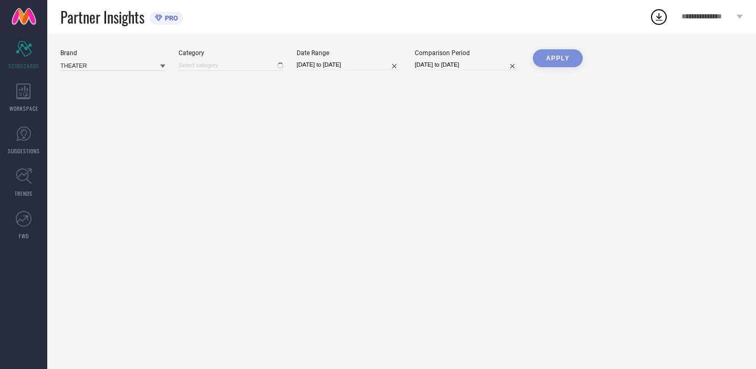
type input "All"
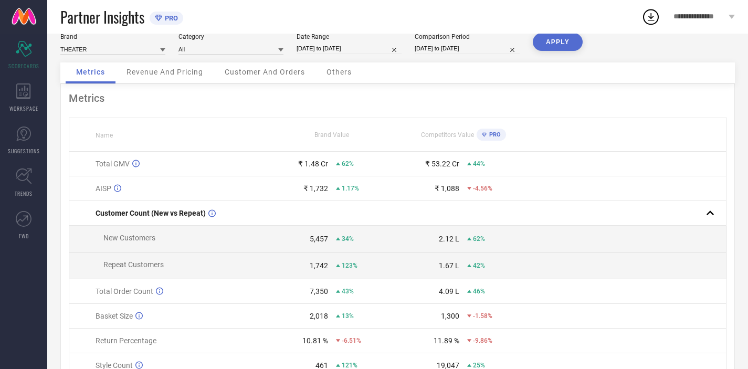
scroll to position [16, 0]
select select "7"
select select "2025"
select select "8"
select select "2025"
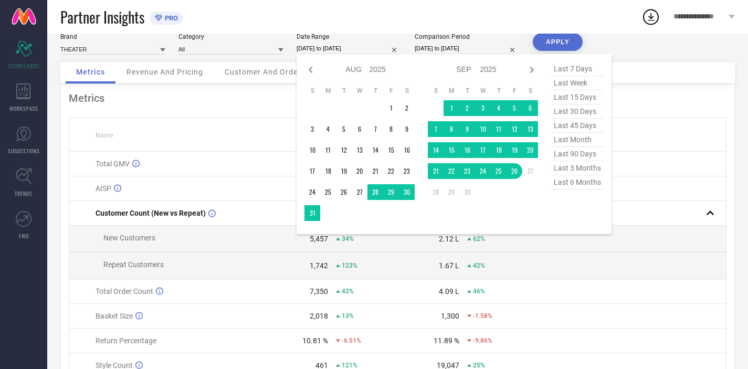
click at [357, 46] on input "[DATE] to [DATE]" at bounding box center [348, 48] width 105 height 11
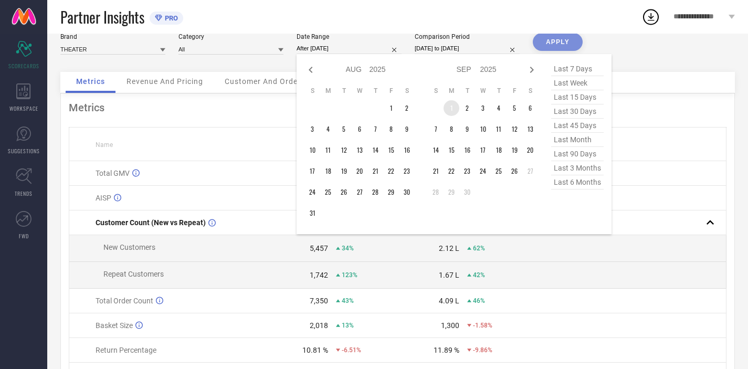
click at [449, 109] on td "1" at bounding box center [451, 108] width 16 height 16
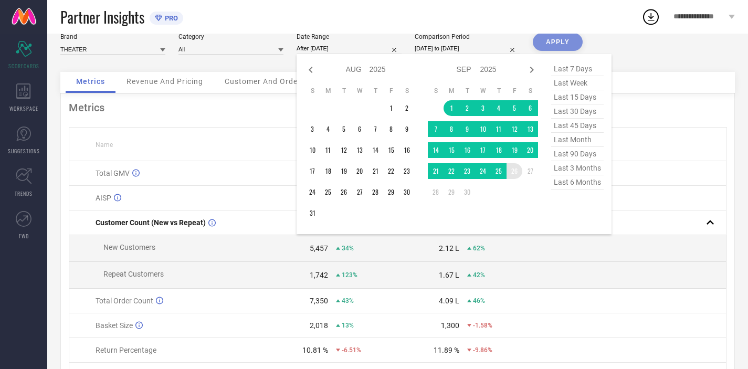
type input "[DATE] to [DATE]"
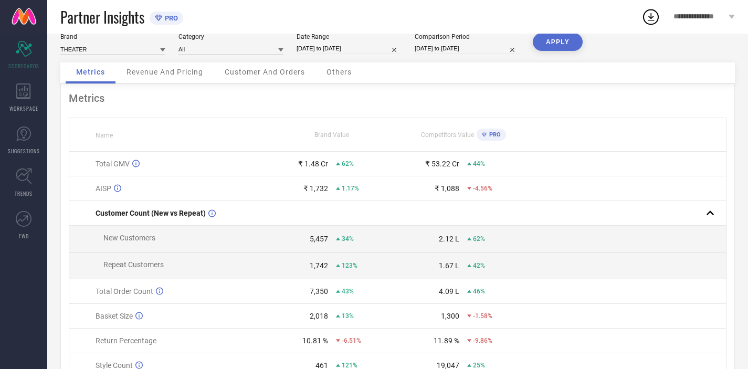
click at [554, 40] on button "APPLY" at bounding box center [558, 42] width 50 height 18
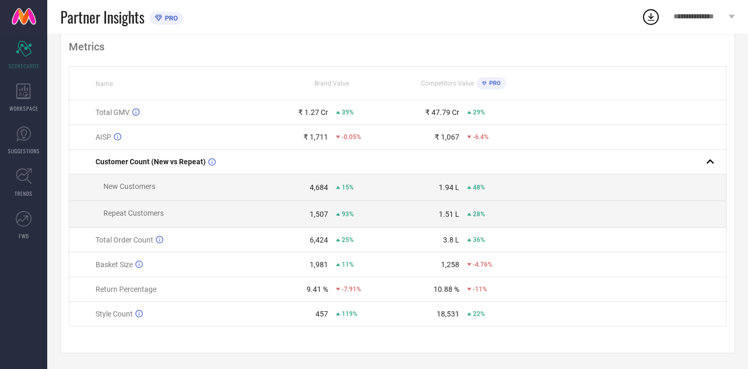
scroll to position [0, 0]
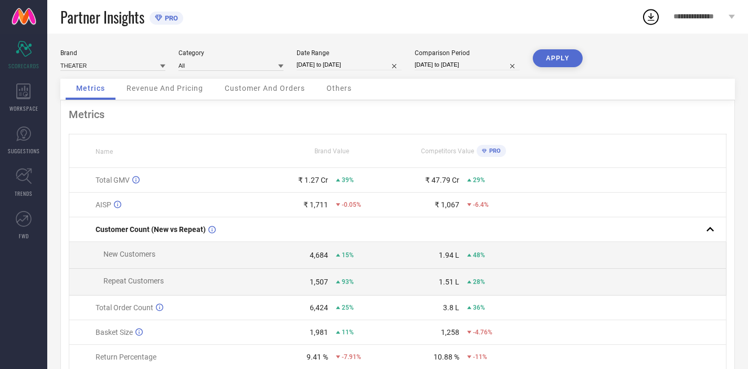
click at [159, 99] on div "Revenue And Pricing" at bounding box center [165, 89] width 98 height 21
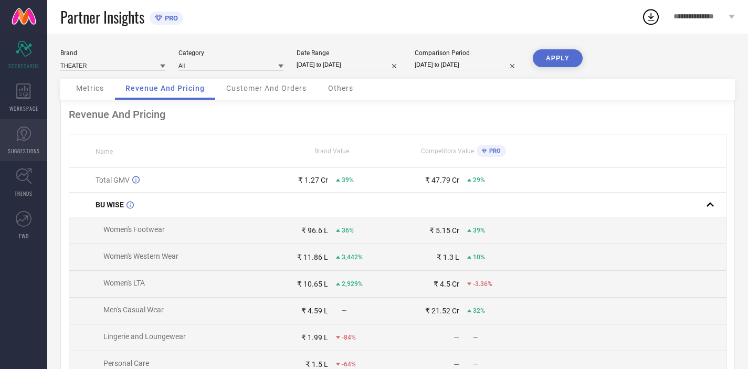
click at [29, 140] on icon at bounding box center [24, 134] width 16 height 16
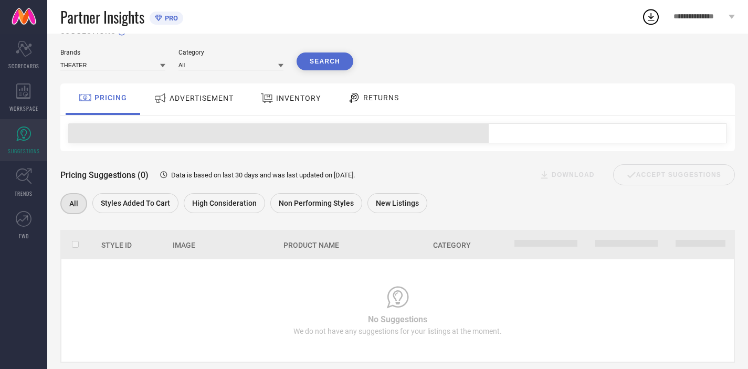
scroll to position [39, 0]
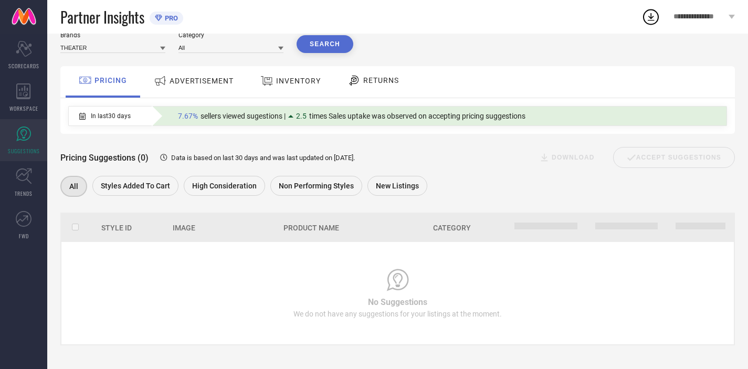
click at [171, 90] on div "ADVERTISEMENT" at bounding box center [193, 80] width 85 height 19
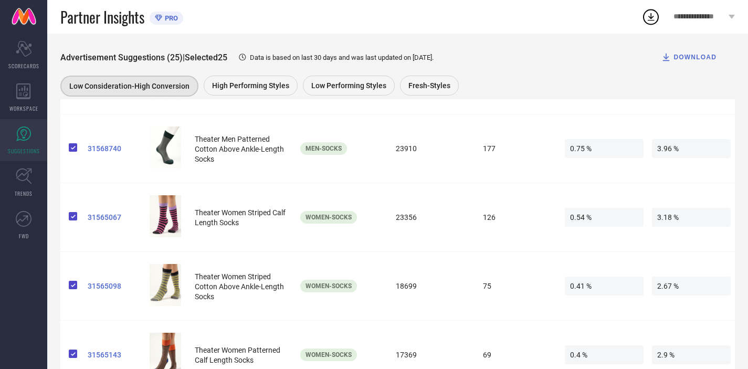
scroll to position [1613, 0]
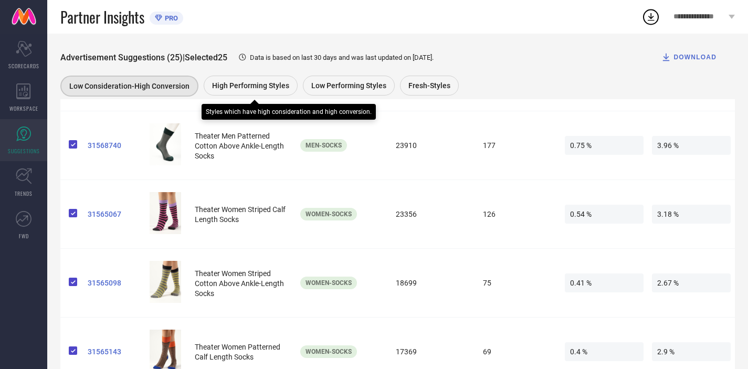
click at [271, 87] on span "High Performing Styles" at bounding box center [250, 85] width 77 height 8
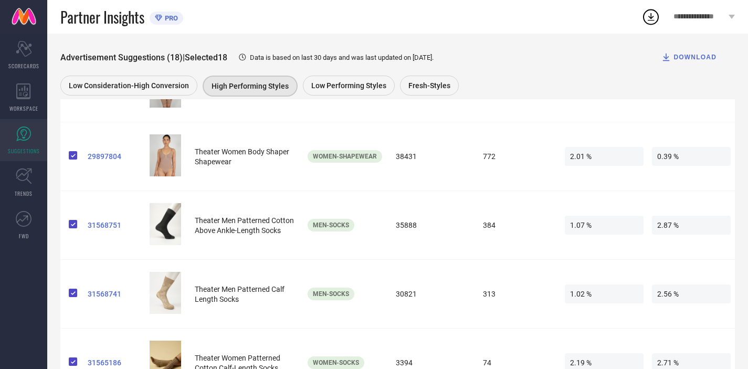
scroll to position [1167, 0]
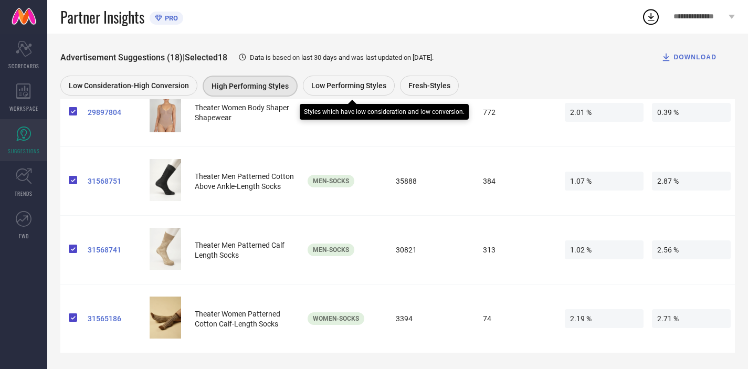
click at [347, 92] on div "Low Performing Styles" at bounding box center [349, 86] width 92 height 20
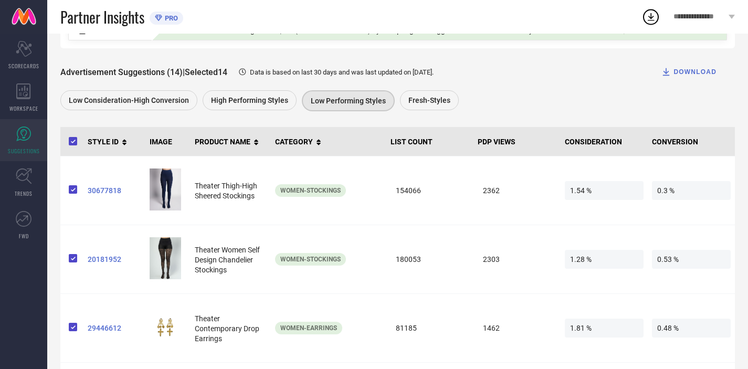
scroll to position [125, 0]
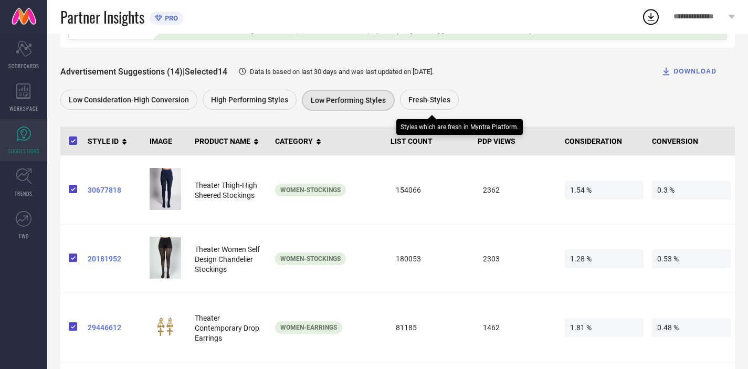
click at [434, 97] on span "Fresh-Styles" at bounding box center [429, 99] width 42 height 8
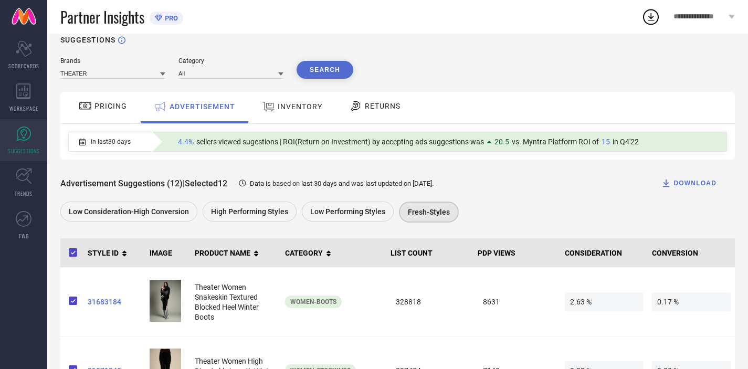
scroll to position [0, 0]
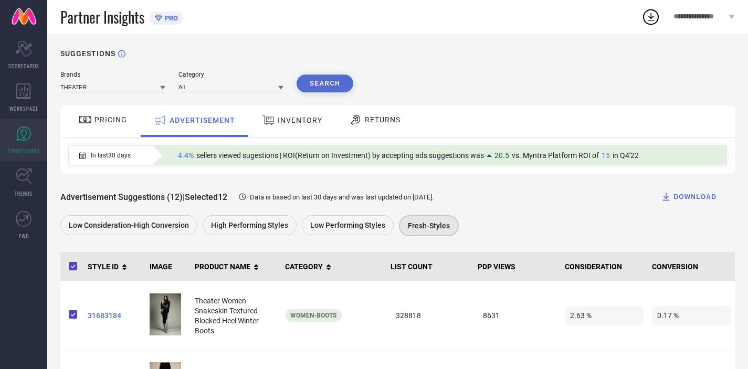
click at [303, 120] on span "INVENTORY" at bounding box center [300, 120] width 45 height 8
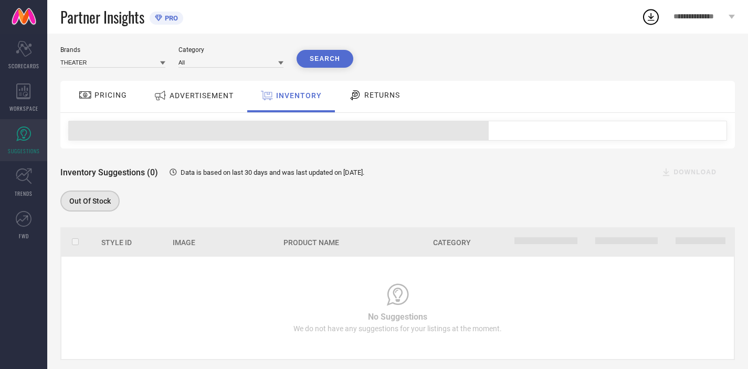
scroll to position [43, 0]
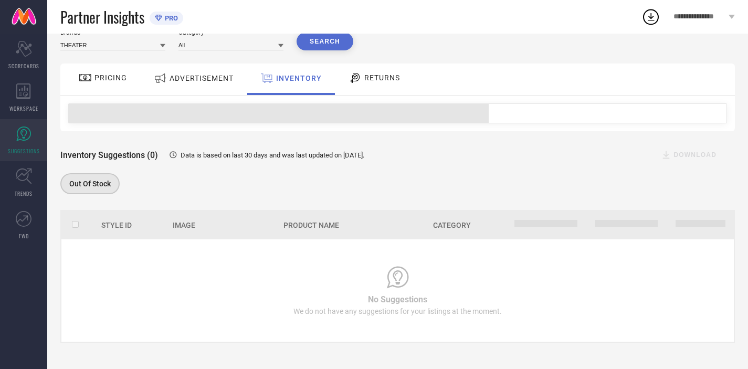
click at [377, 81] on span "RETURNS" at bounding box center [382, 77] width 36 height 8
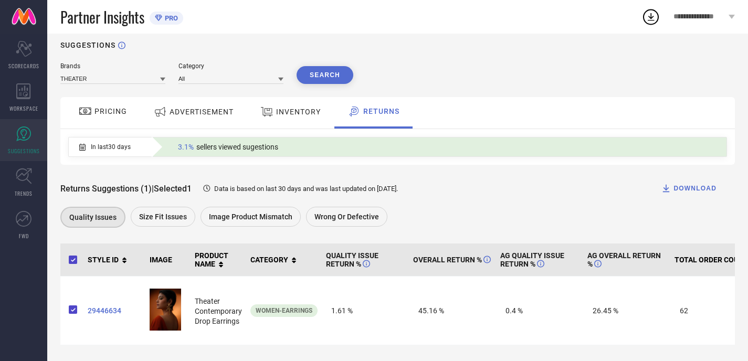
scroll to position [18, 0]
click at [20, 200] on link "TRENDS" at bounding box center [23, 183] width 47 height 42
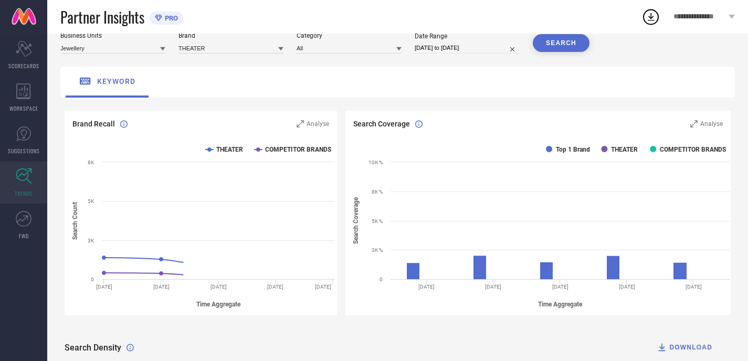
scroll to position [40, 0]
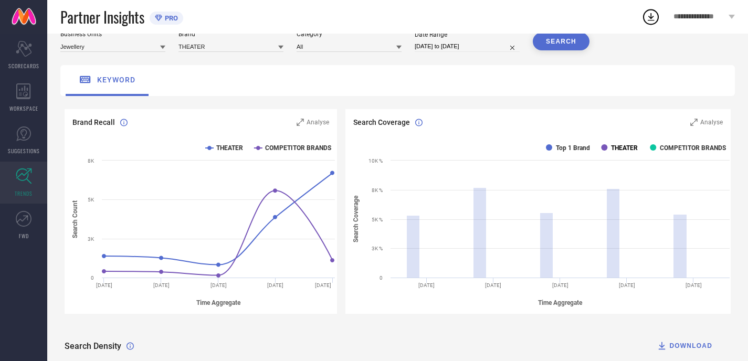
click at [607, 148] on rect at bounding box center [604, 147] width 6 height 6
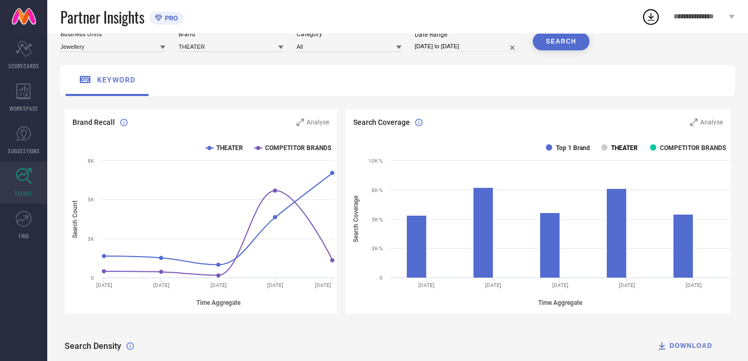
click at [618, 150] on text "THEATER" at bounding box center [624, 147] width 27 height 7
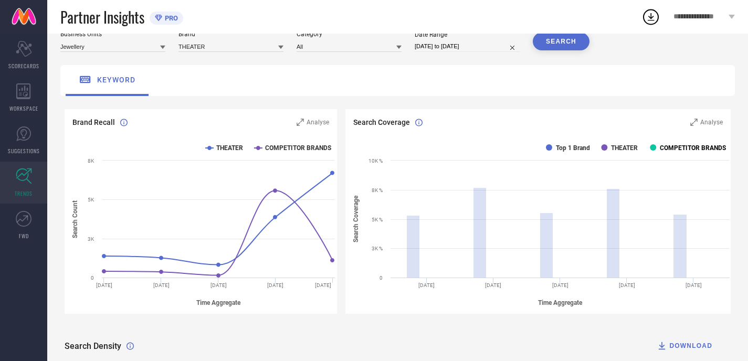
click at [678, 146] on text "COMPETITOR BRANDS" at bounding box center [693, 147] width 66 height 7
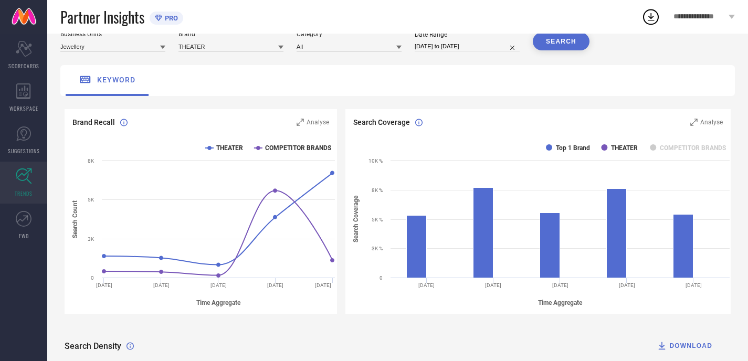
click at [558, 150] on rect at bounding box center [539, 224] width 389 height 178
click at [550, 149] on rect at bounding box center [549, 147] width 6 height 6
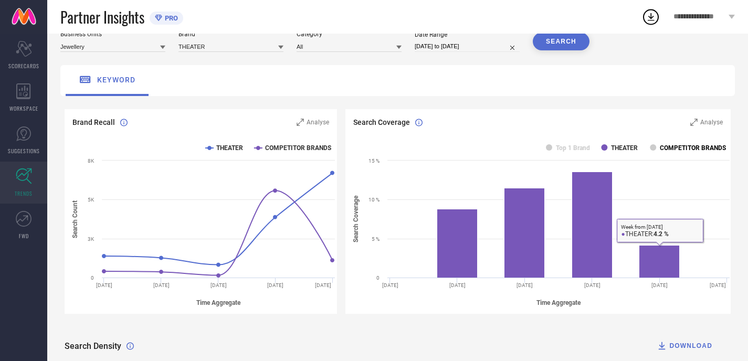
click at [672, 148] on text "COMPETITOR BRANDS" at bounding box center [693, 147] width 66 height 7
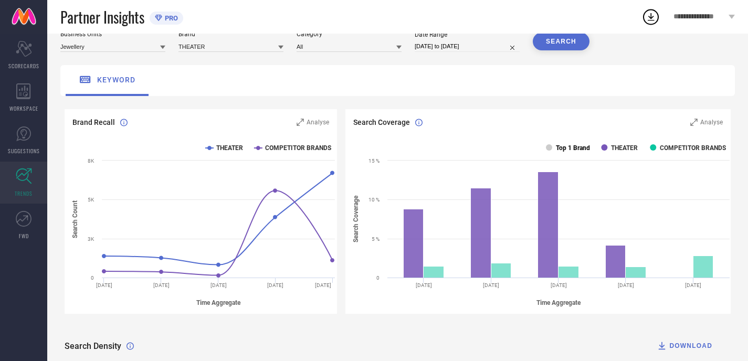
click at [581, 146] on text "Top 1 Brand" at bounding box center [573, 147] width 34 height 7
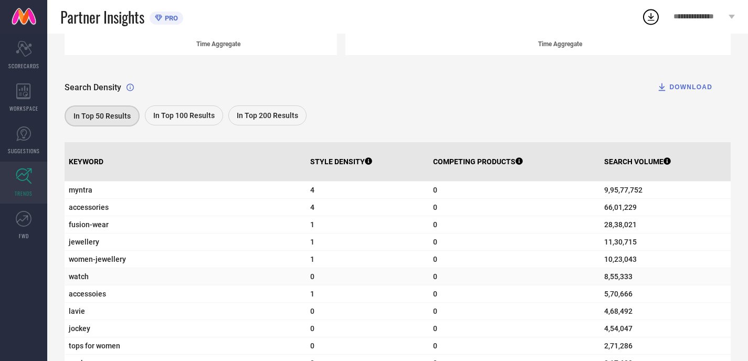
scroll to position [301, 0]
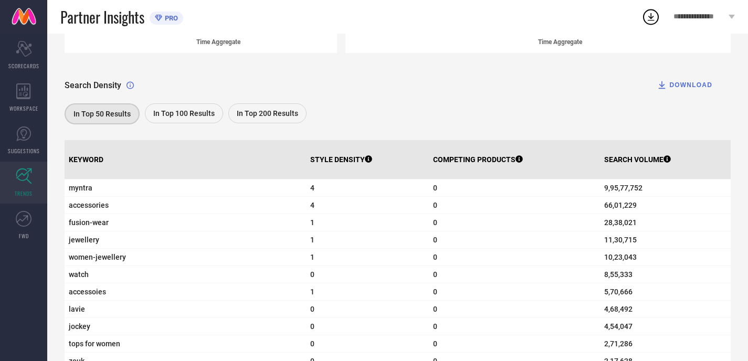
click at [189, 115] on span "In Top 100 Results" at bounding box center [183, 113] width 61 height 8
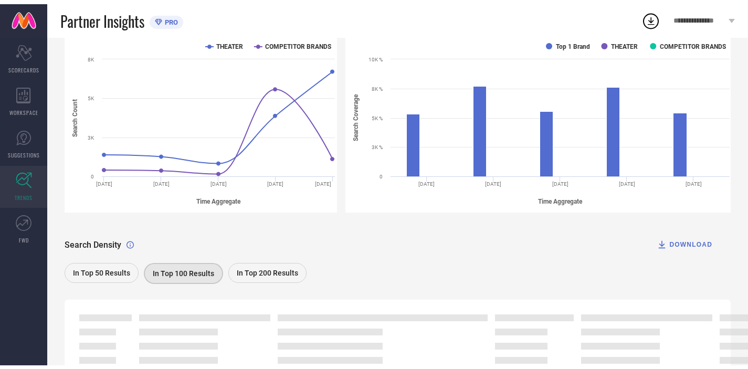
scroll to position [0, 0]
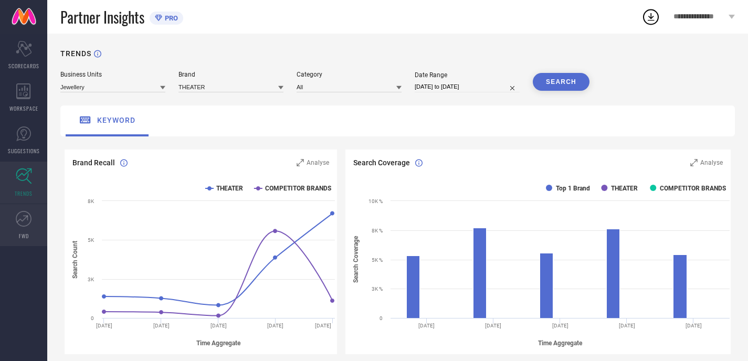
click at [29, 221] on icon at bounding box center [24, 219] width 16 height 16
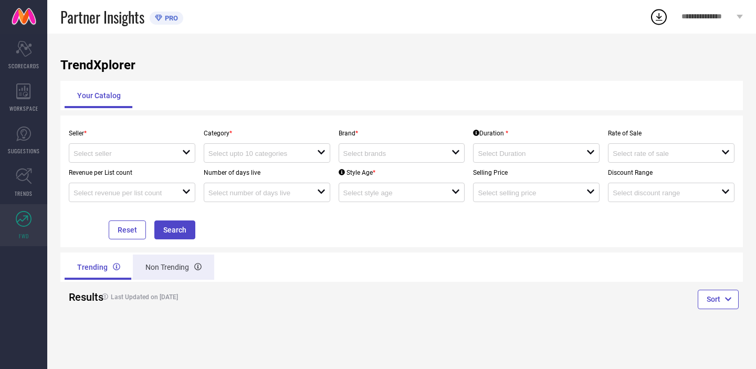
click at [164, 269] on div "Non Trending" at bounding box center [173, 266] width 81 height 25
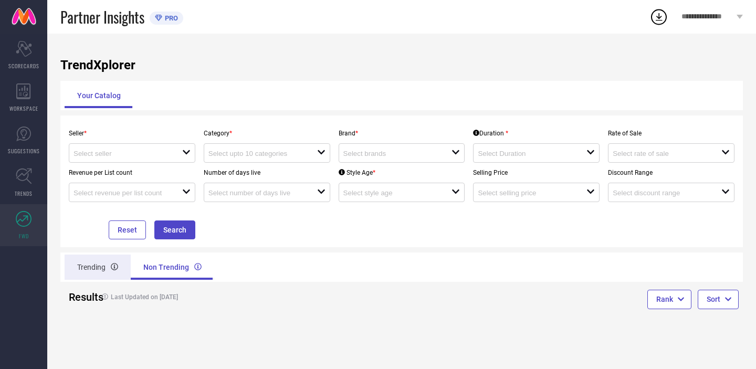
click at [101, 267] on div "Trending" at bounding box center [98, 266] width 66 height 25
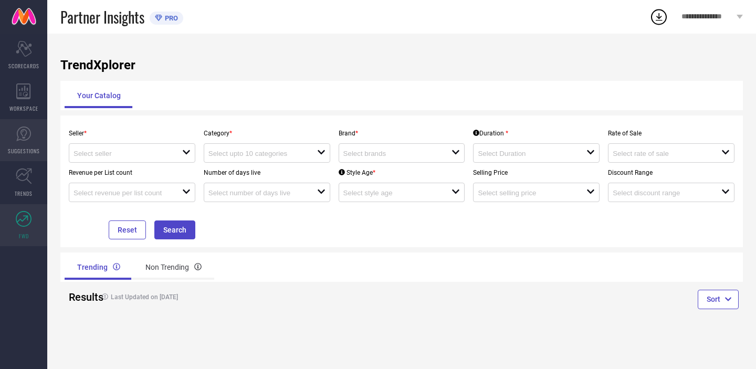
click at [33, 156] on link "SUGGESTIONS" at bounding box center [23, 140] width 47 height 42
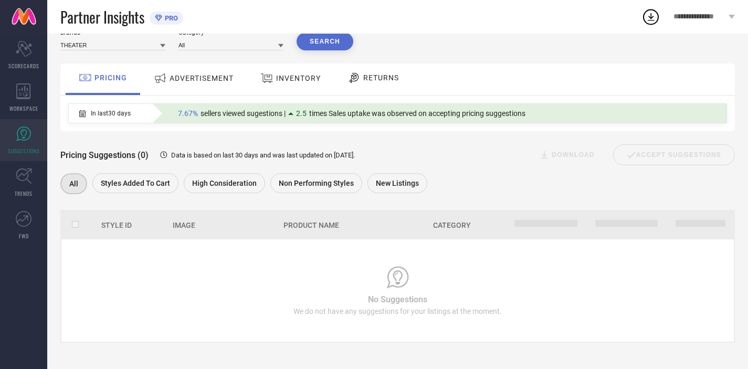
scroll to position [44, 0]
